Goal: Transaction & Acquisition: Download file/media

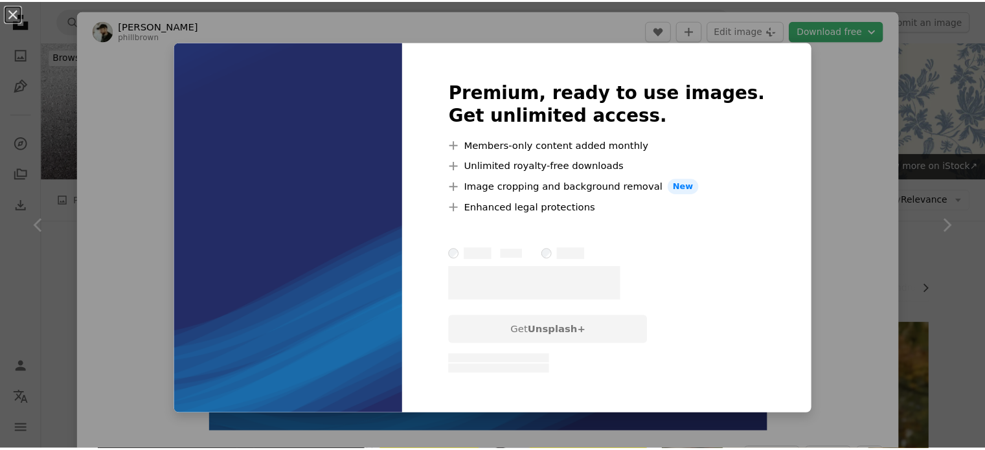
scroll to position [3954, 0]
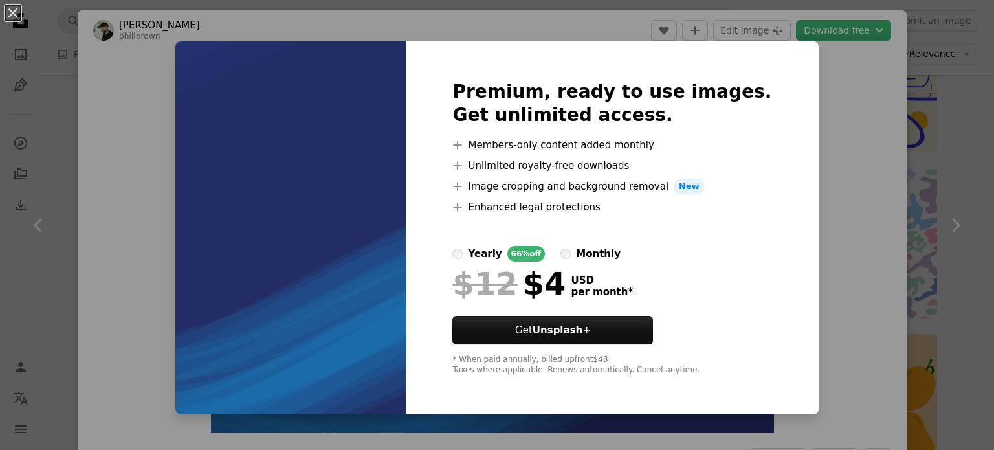
click at [800, 153] on div "An X shape Premium, ready to use images. Get unlimited access. A plus sign Memb…" at bounding box center [497, 225] width 994 height 450
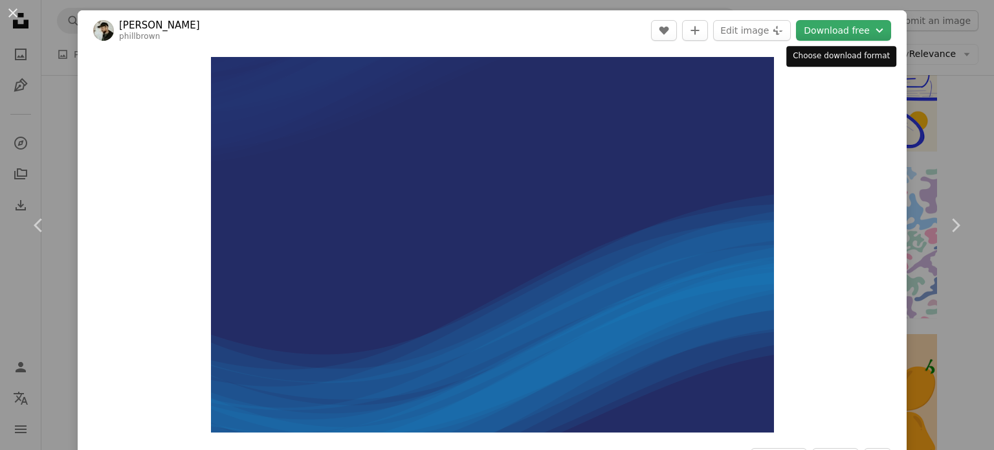
click at [844, 31] on button "Download free Chevron down" at bounding box center [843, 30] width 95 height 21
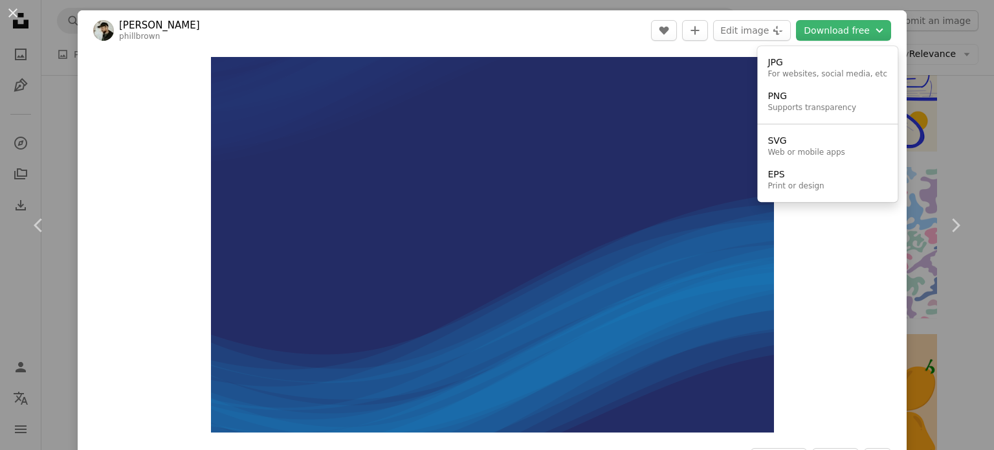
click at [825, 278] on dialog "An X shape Chevron left Chevron right [PERSON_NAME] phillbrown A heart A plus s…" at bounding box center [497, 225] width 994 height 450
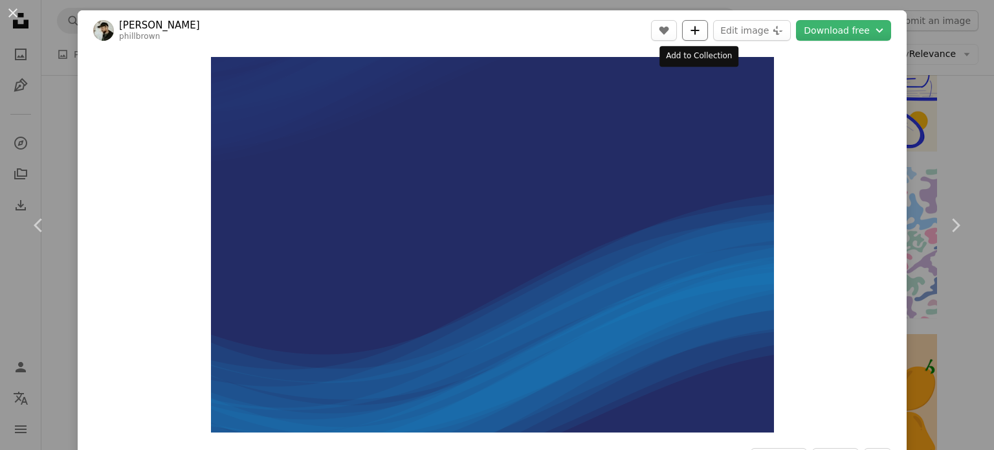
click at [693, 34] on icon "A plus sign" at bounding box center [695, 30] width 10 height 10
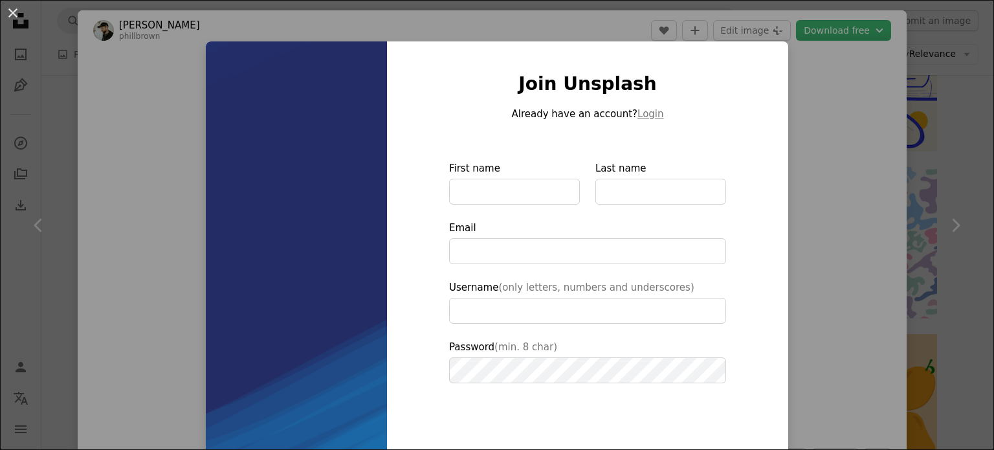
click at [807, 83] on div "An X shape Join Unsplash Already have an account? Login First name Last name Em…" at bounding box center [497, 225] width 994 height 450
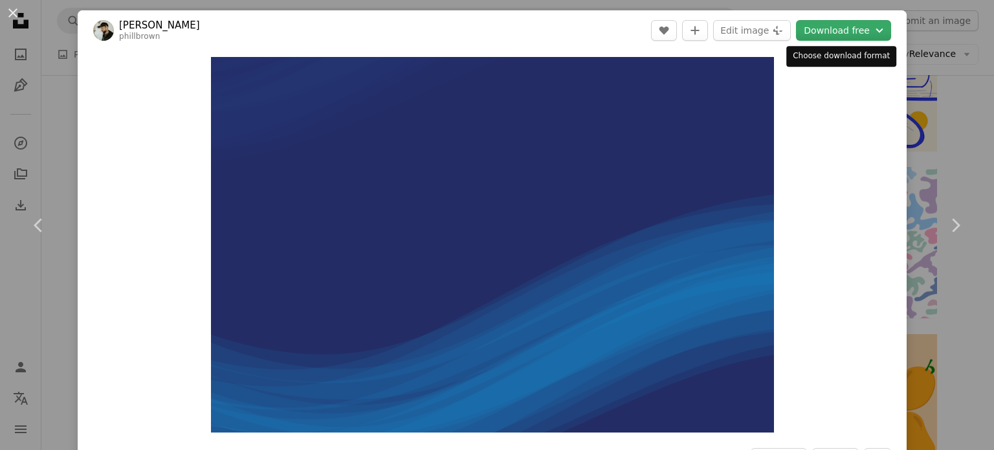
click at [855, 31] on button "Download free Chevron down" at bounding box center [843, 30] width 95 height 21
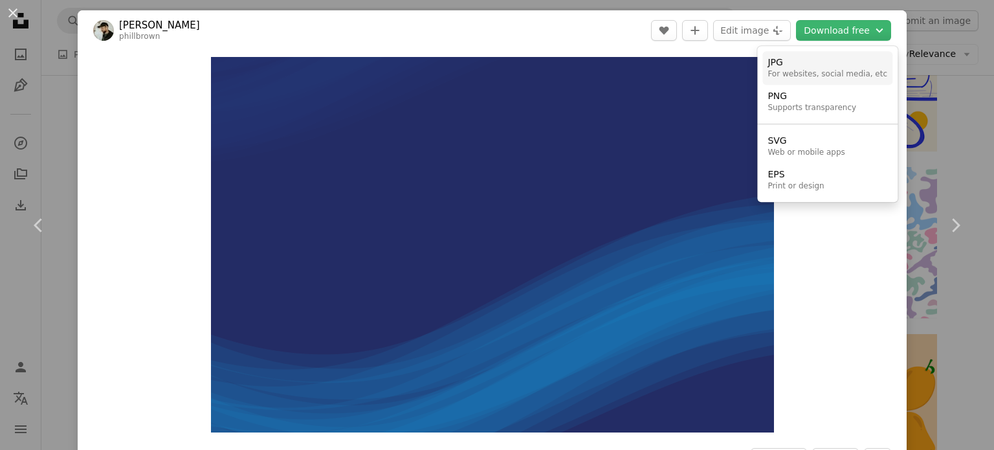
click at [829, 72] on div "For websites, social media, etc" at bounding box center [828, 74] width 120 height 10
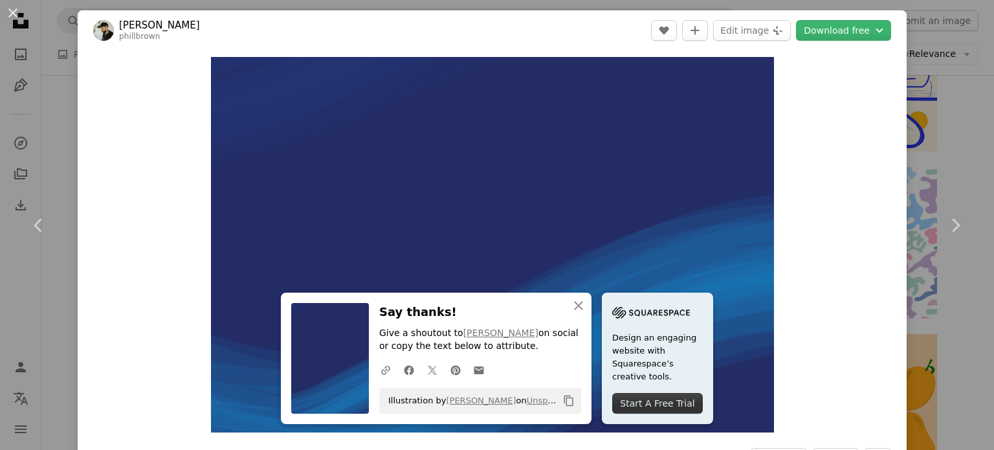
click at [834, 128] on div "Zoom in" at bounding box center [492, 244] width 829 height 388
click at [838, 135] on div "Zoom in" at bounding box center [492, 244] width 829 height 388
click at [49, 133] on div "An X shape Chevron left Chevron right [PERSON_NAME] phillbrown A heart A plus s…" at bounding box center [497, 225] width 994 height 450
